Goal: Task Accomplishment & Management: Manage account settings

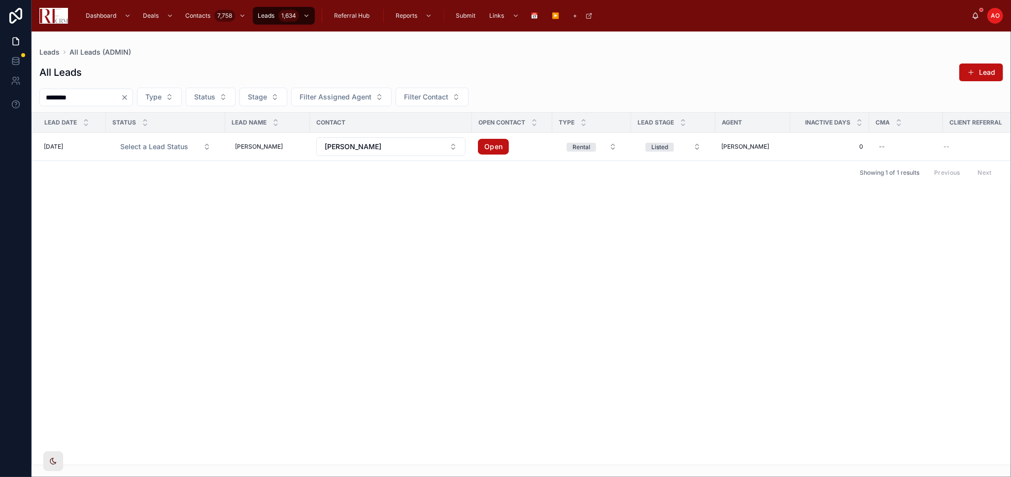
click at [469, 397] on div "Lead Date Status Lead Name Contact Open Contact Type Lead Stage Agent Inactive …" at bounding box center [521, 289] width 978 height 352
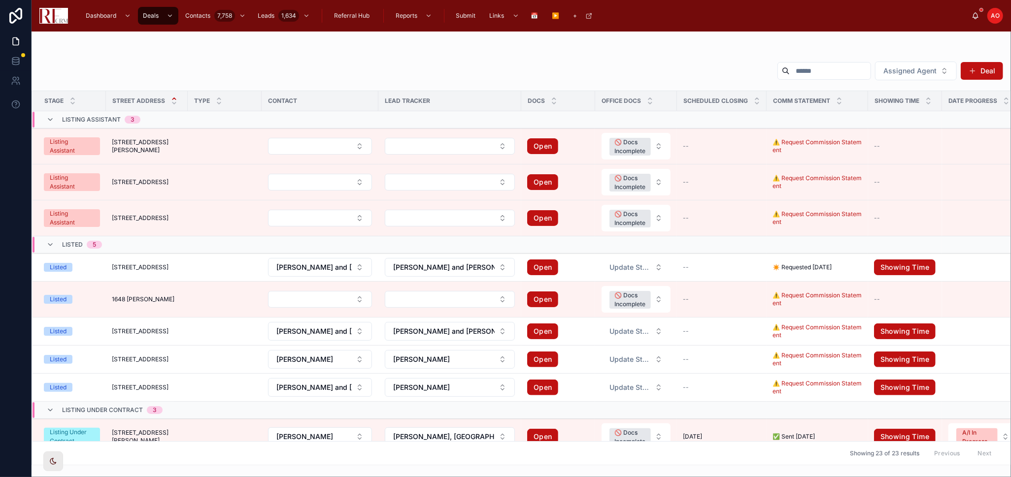
click at [399, 61] on div "Assigned Agent Deal" at bounding box center [520, 73] width 963 height 24
click at [614, 79] on div "Assigned Agent Deal" at bounding box center [520, 73] width 963 height 24
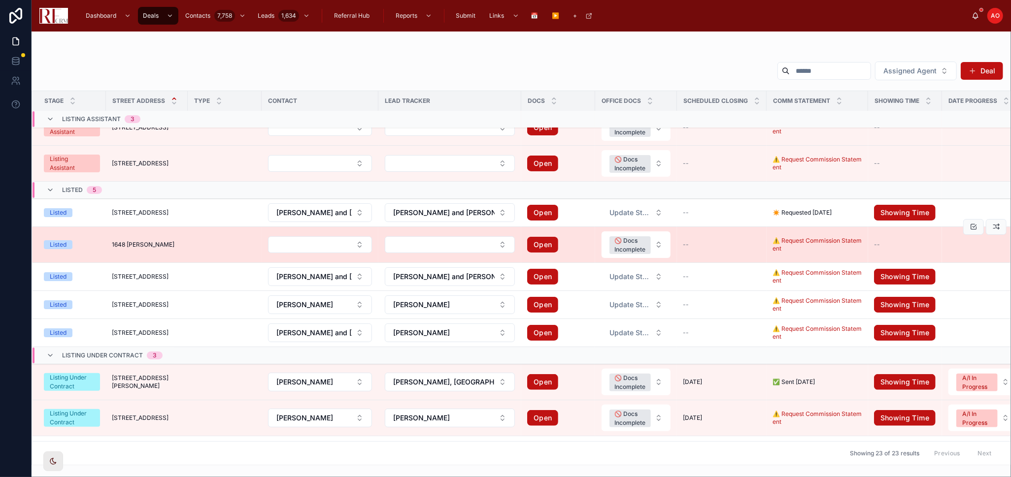
scroll to position [109, 0]
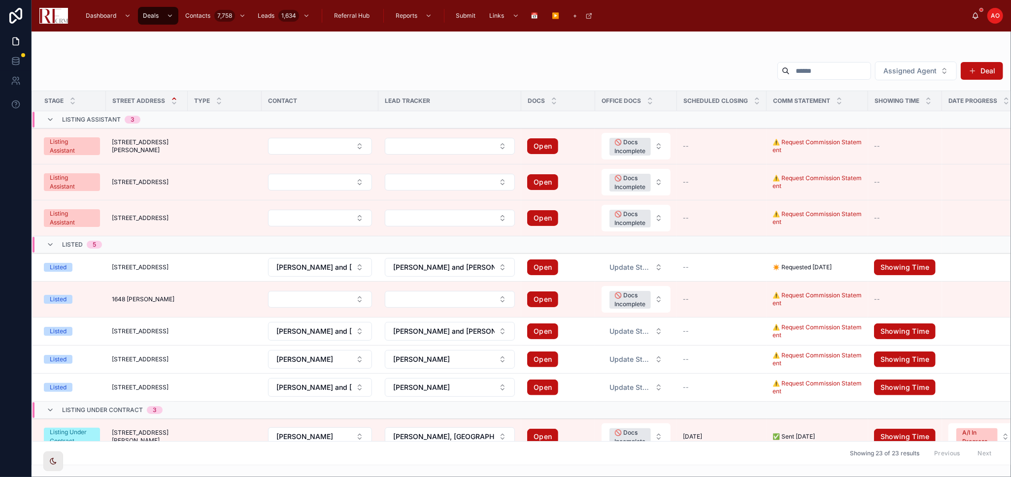
scroll to position [109, 0]
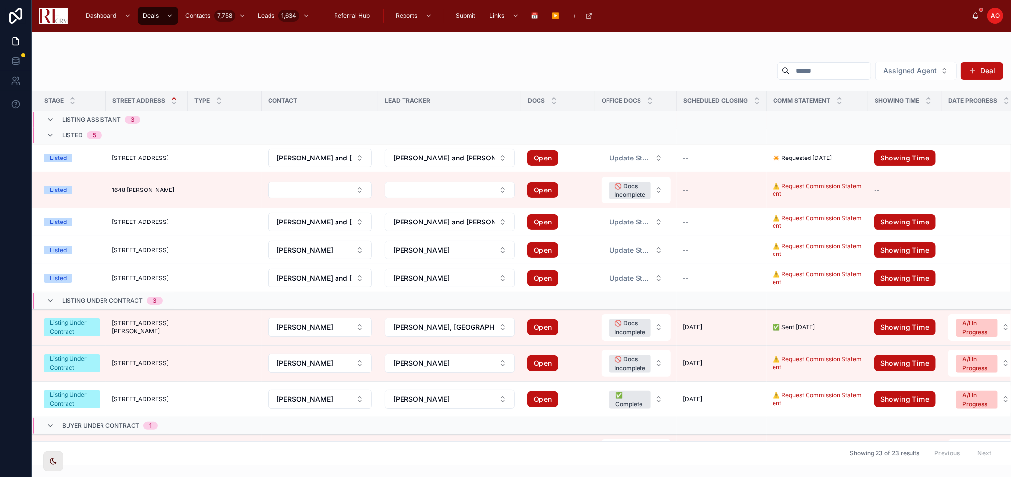
click at [383, 65] on div "Assigned Agent Deal" at bounding box center [520, 73] width 963 height 24
